Goal: Check status: Check status

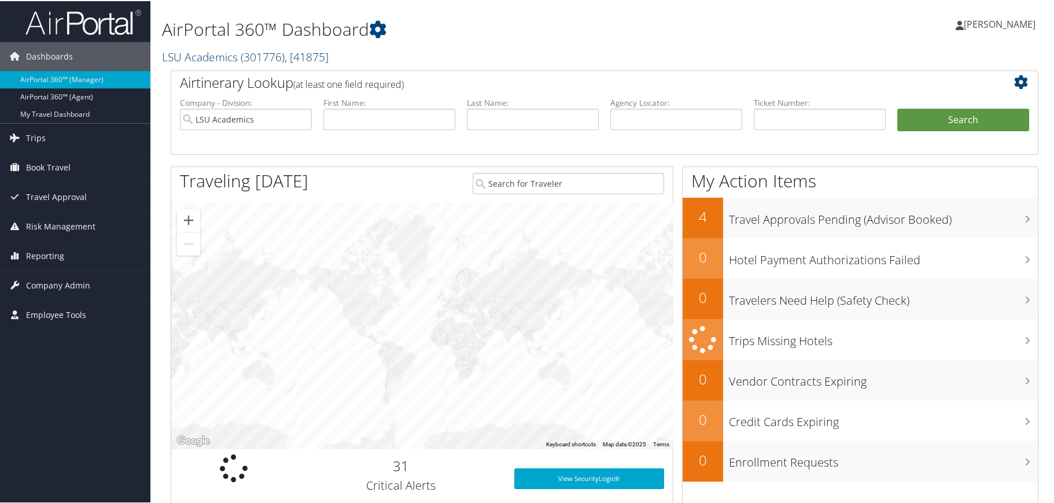
click at [275, 52] on span "( 301776 )" at bounding box center [263, 56] width 44 height 16
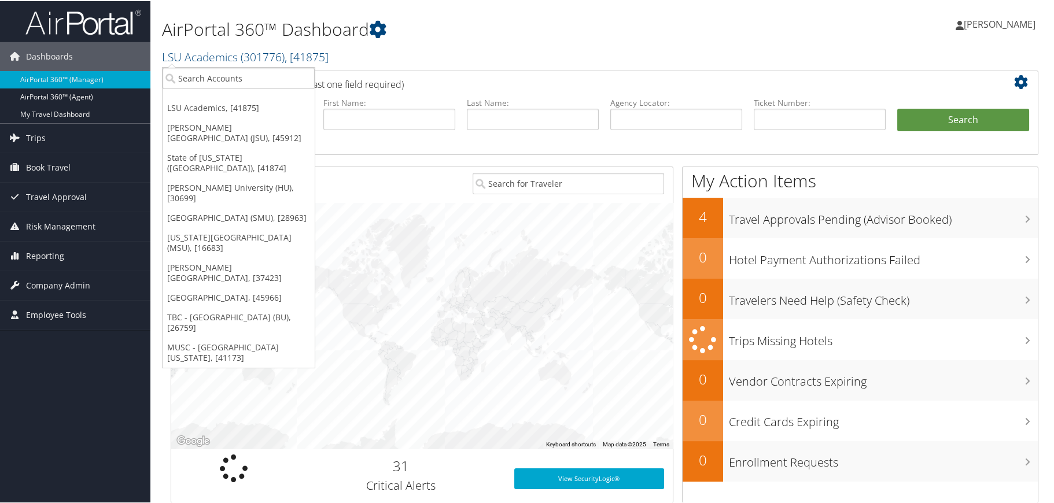
click at [223, 123] on link "Jackson State University (JSU), [45912]" at bounding box center [239, 132] width 152 height 30
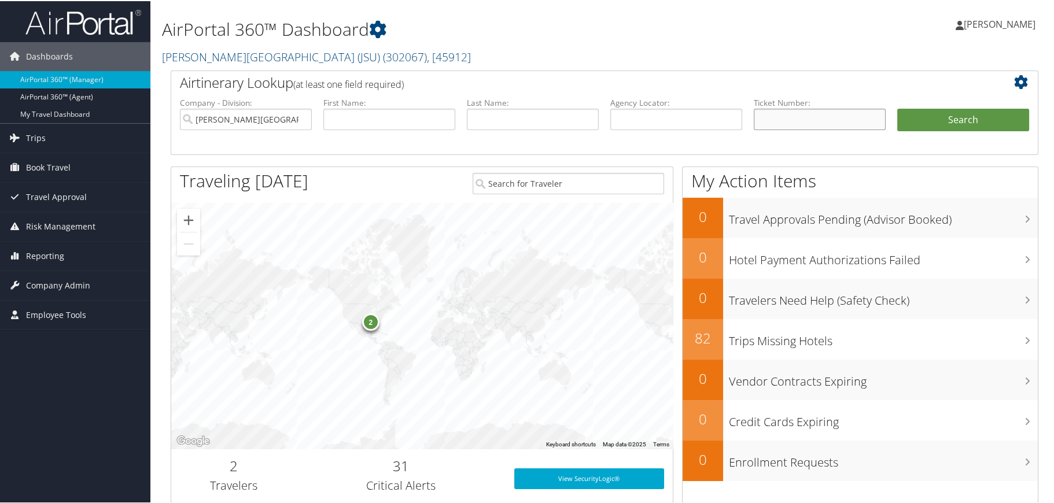
click at [808, 113] on input "text" at bounding box center [820, 118] width 132 height 21
type input "8900909223904"
click at [959, 121] on button "Search" at bounding box center [963, 119] width 132 height 23
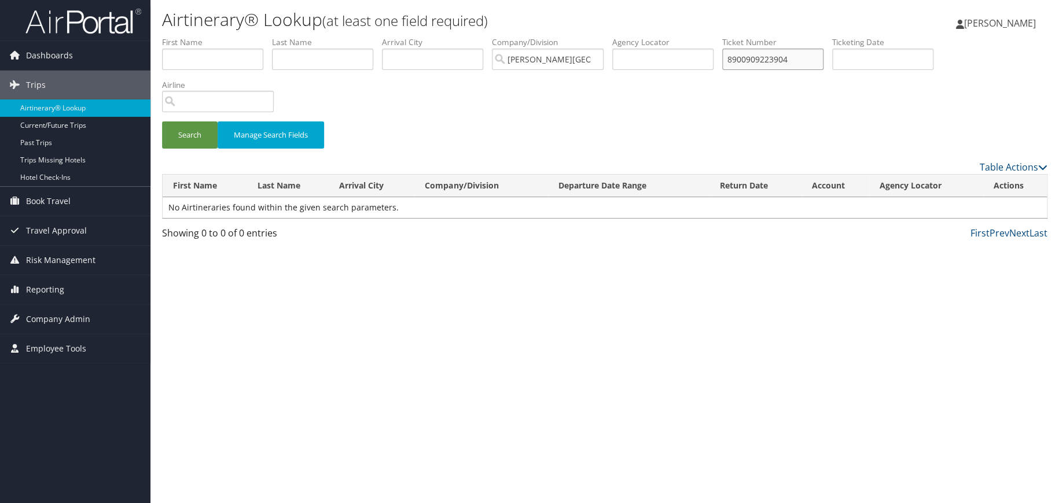
click at [748, 59] on input "8900909223904" at bounding box center [772, 59] width 101 height 21
click at [823, 60] on input "0018900909223904" at bounding box center [772, 59] width 101 height 21
click at [186, 132] on button "Search" at bounding box center [190, 135] width 56 height 27
drag, startPoint x: 761, startPoint y: 57, endPoint x: 743, endPoint y: 57, distance: 18.5
click at [743, 36] on ul "First Name Last Name Departure City Arrival City Company/Division [PERSON_NAME]…" at bounding box center [604, 36] width 885 height 0
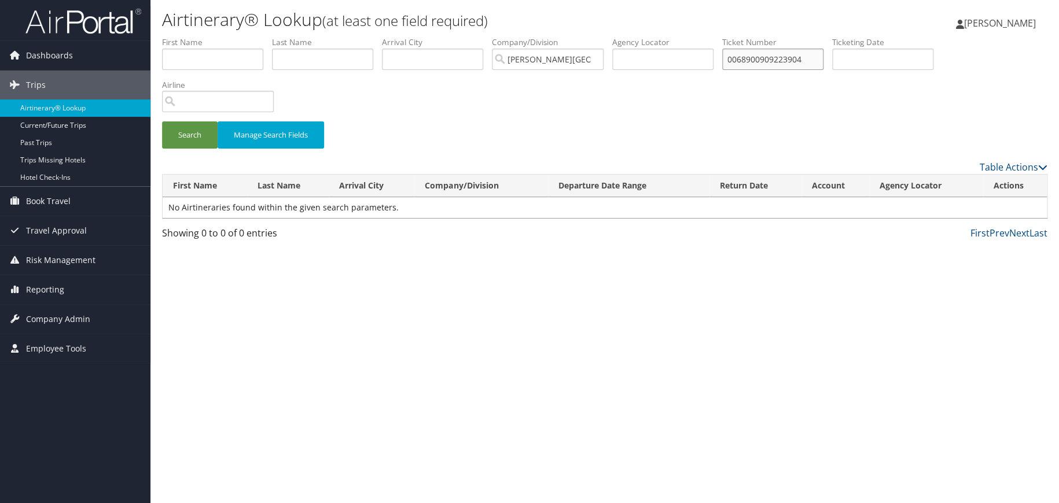
click at [823, 59] on input "0068900909223904" at bounding box center [772, 59] width 101 height 21
click at [189, 141] on button "Search" at bounding box center [190, 135] width 56 height 27
drag, startPoint x: 750, startPoint y: 57, endPoint x: 763, endPoint y: 60, distance: 12.4
click at [763, 60] on input "0068900909223904" at bounding box center [772, 59] width 101 height 21
click at [823, 62] on input "0168900909223904" at bounding box center [772, 59] width 101 height 21
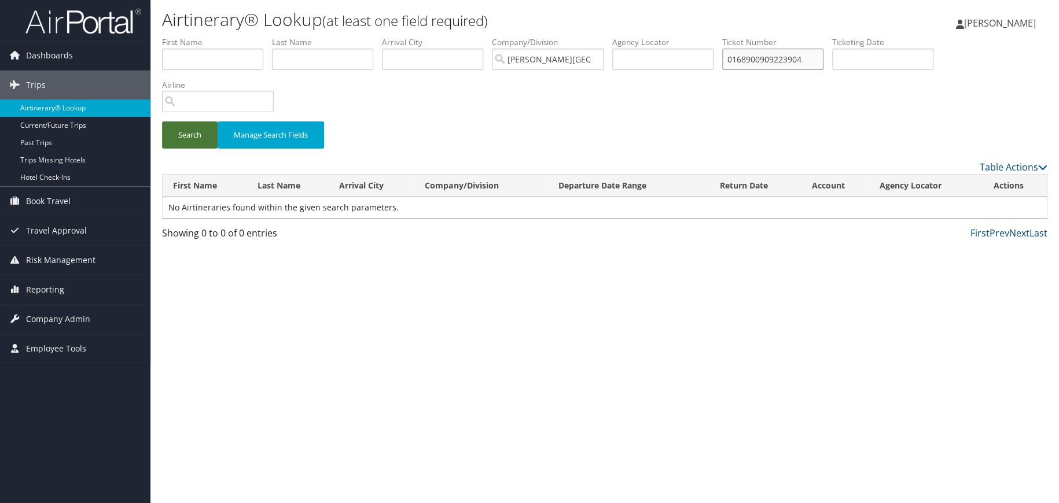
type input "0168900909223904"
click at [182, 138] on button "Search" at bounding box center [190, 135] width 56 height 27
drag, startPoint x: 833, startPoint y: 57, endPoint x: 721, endPoint y: 50, distance: 111.9
click at [721, 36] on ul "First Name Last Name Departure City Arrival City Company/Division [PERSON_NAME]…" at bounding box center [604, 36] width 885 height 0
click at [750, 60] on input "text" at bounding box center [772, 59] width 101 height 21
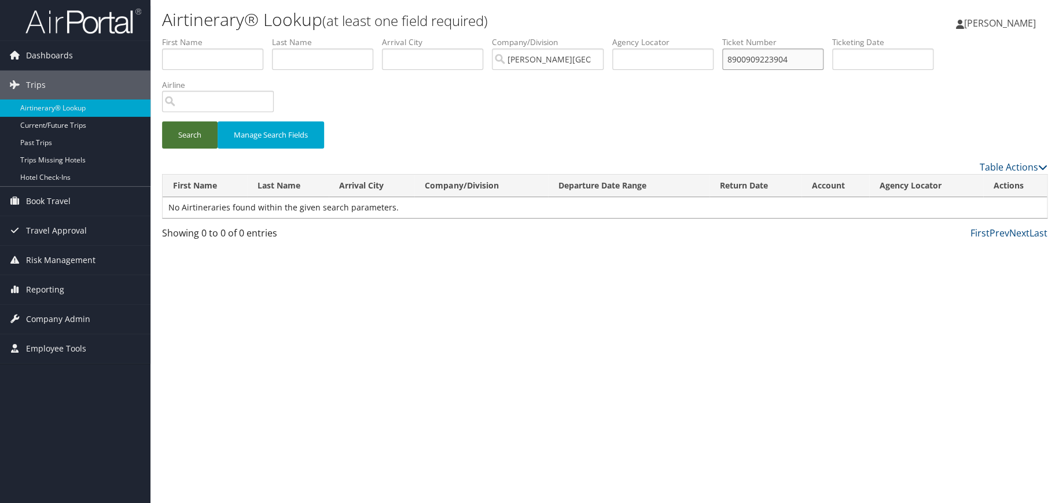
type input "8900909223904"
click at [194, 135] on button "Search" at bounding box center [190, 135] width 56 height 27
